Goal: Information Seeking & Learning: Learn about a topic

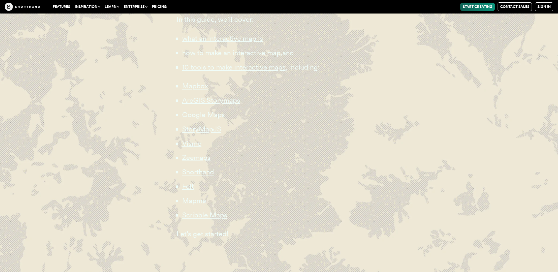
scroll to position [374, 0]
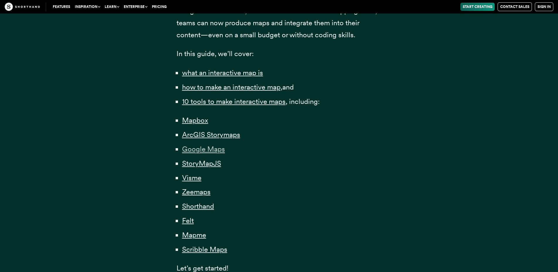
click at [207, 151] on span "Google Maps" at bounding box center [203, 149] width 43 height 9
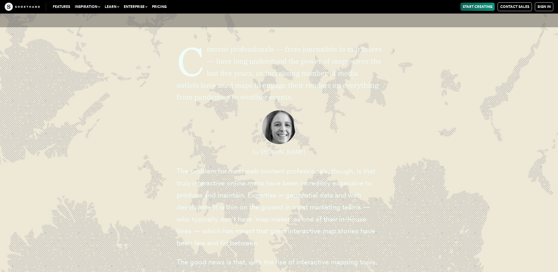
scroll to position [224, 0]
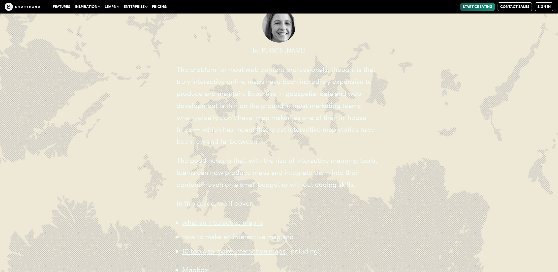
click at [339, 165] on p "The good news is that, with the rise of interactive mapping tools, teams can no…" at bounding box center [279, 173] width 205 height 36
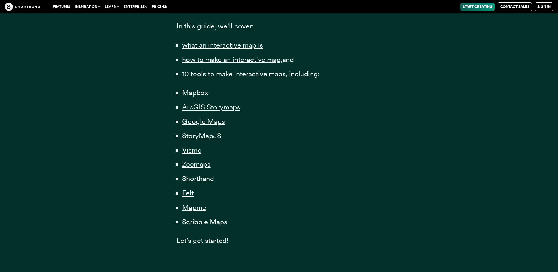
scroll to position [374, 0]
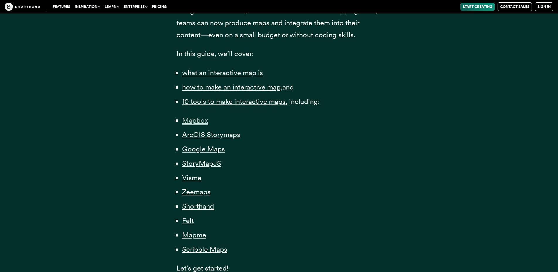
click at [199, 122] on span "Mapbox" at bounding box center [195, 120] width 26 height 9
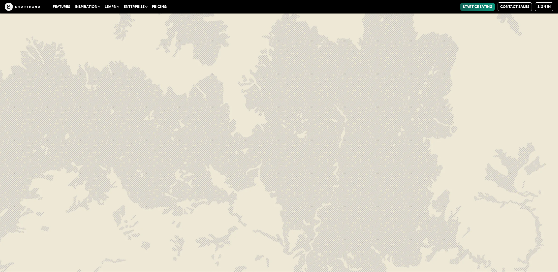
scroll to position [2424, 0]
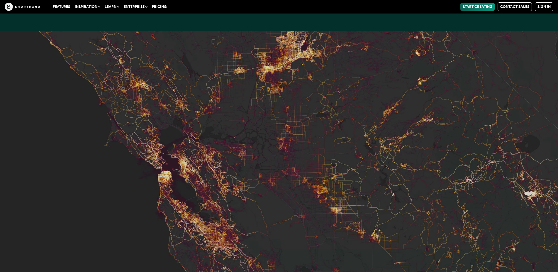
click at [477, 6] on link "Start Creating" at bounding box center [477, 7] width 34 height 8
